Goal: Task Accomplishment & Management: Use online tool/utility

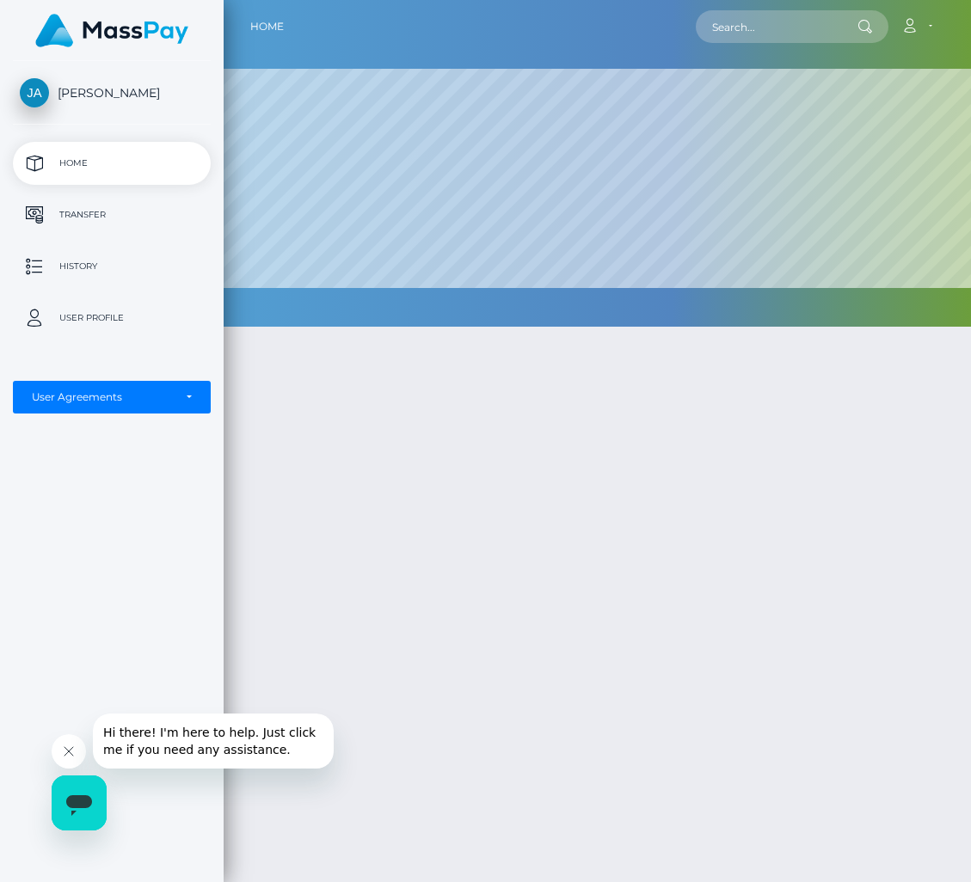
click at [105, 164] on p "Home" at bounding box center [112, 163] width 184 height 26
click at [120, 212] on p "Transfer" at bounding box center [112, 215] width 184 height 26
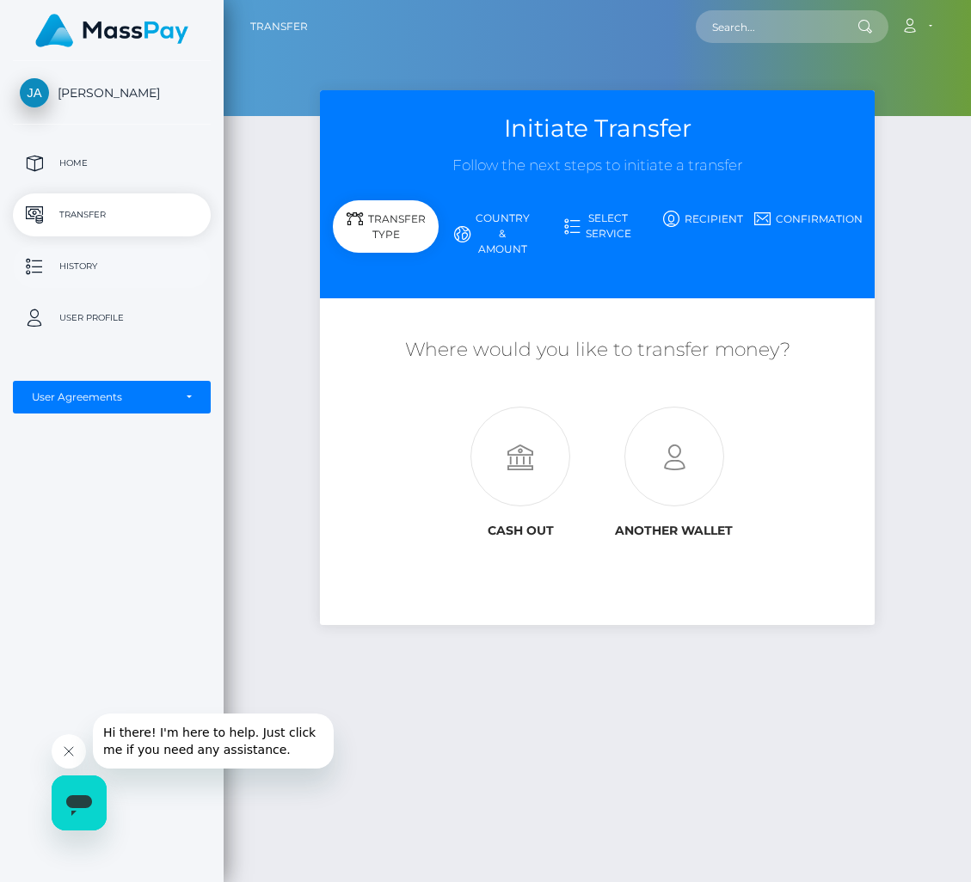
click at [120, 274] on p "History" at bounding box center [112, 267] width 184 height 26
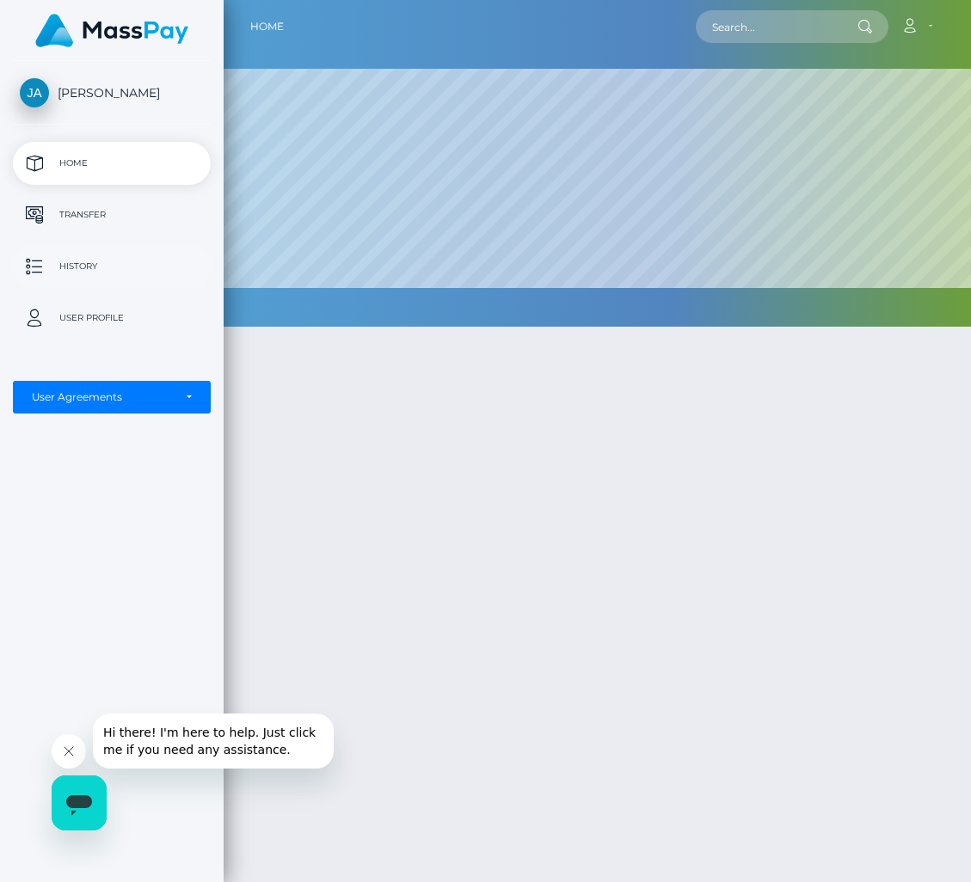
click at [93, 259] on p "History" at bounding box center [112, 267] width 184 height 26
click at [523, 437] on div at bounding box center [597, 689] width 747 height 776
drag, startPoint x: 85, startPoint y: 213, endPoint x: 95, endPoint y: 228, distance: 17.4
click at [85, 214] on p "Transfer" at bounding box center [112, 215] width 184 height 26
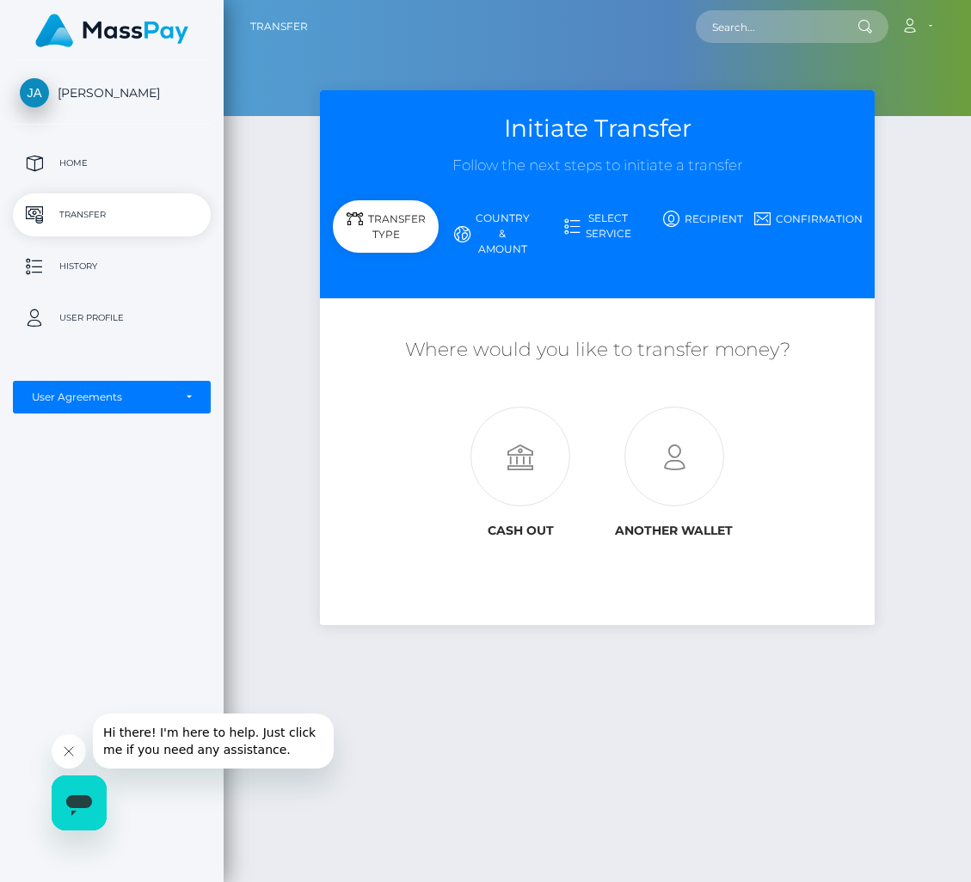
click at [386, 239] on div "Transfer Type" at bounding box center [386, 226] width 106 height 52
click at [525, 452] on icon at bounding box center [521, 458] width 154 height 100
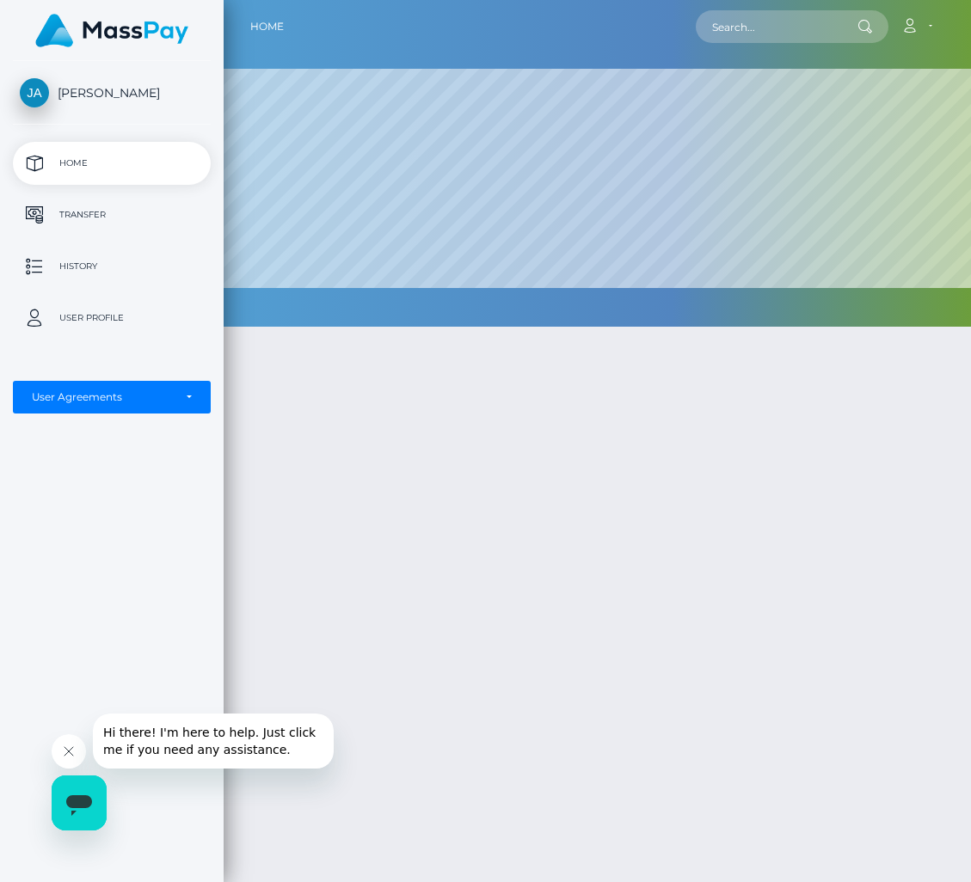
click at [448, 499] on div at bounding box center [597, 689] width 747 height 776
click at [95, 224] on p "Transfer" at bounding box center [112, 215] width 184 height 26
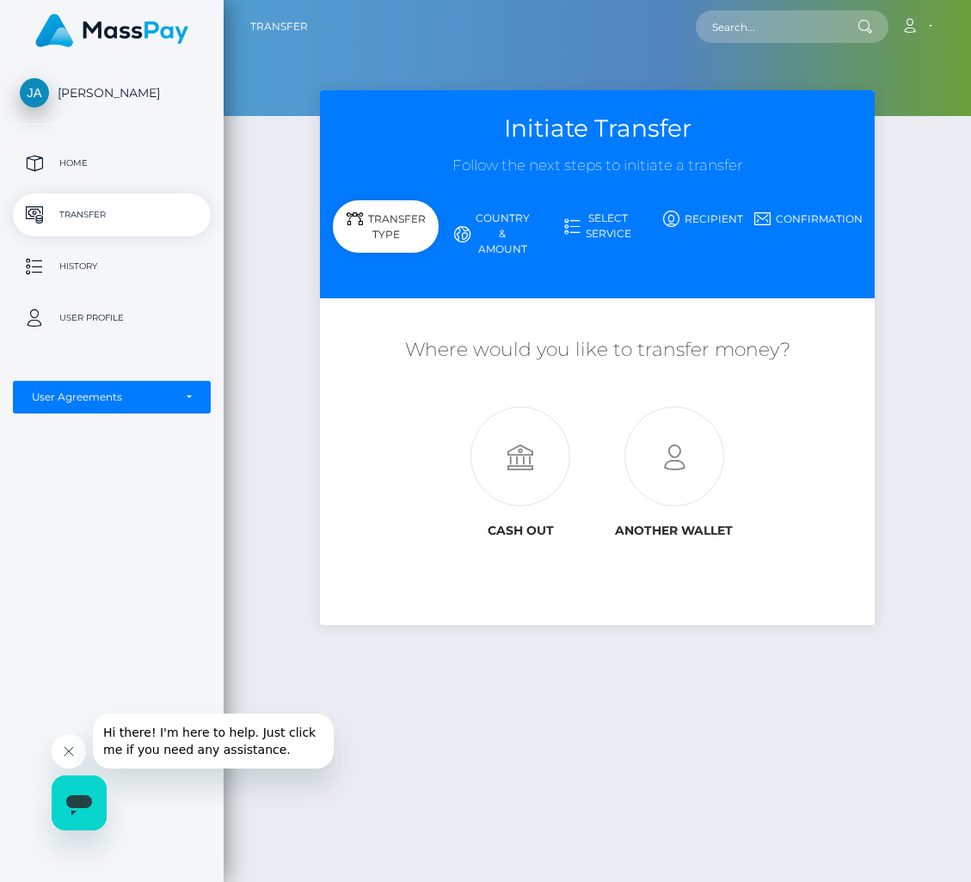
click at [518, 236] on link "Country & Amount" at bounding box center [492, 234] width 106 height 60
click at [604, 220] on link "Select Service" at bounding box center [597, 226] width 106 height 45
click at [86, 261] on p "History" at bounding box center [112, 267] width 184 height 26
